Goal: Find specific fact: Find specific fact

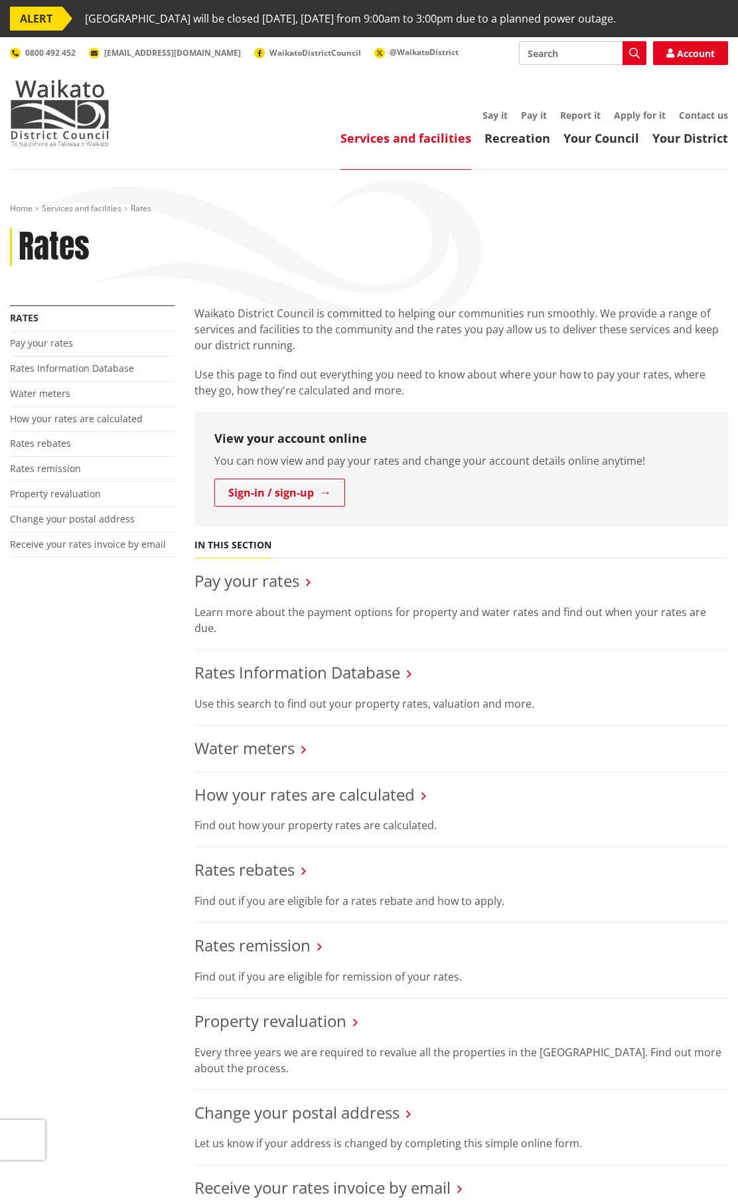
click at [561, 52] on input "Search" at bounding box center [582, 53] width 127 height 24
paste input "RD202A"
type input "RD202A"
click at [633, 53] on icon "button" at bounding box center [634, 53] width 11 height 11
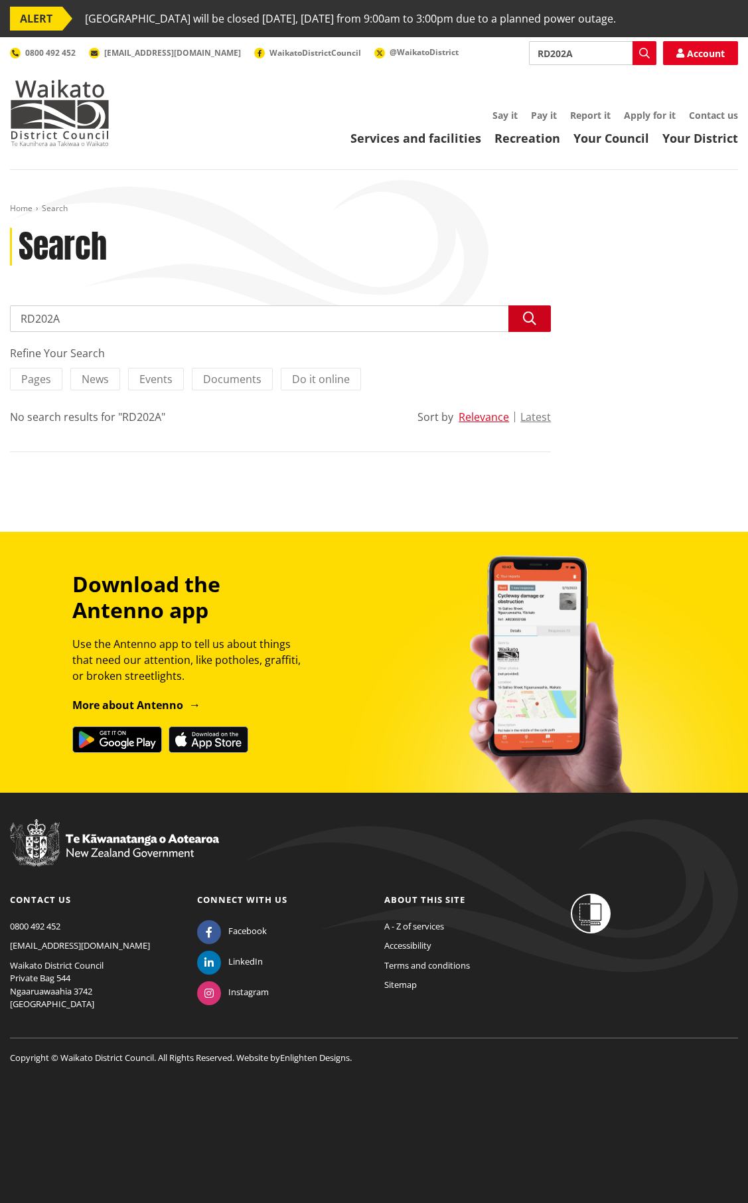
click at [529, 317] on icon "button" at bounding box center [529, 318] width 13 height 13
